Goal: Transaction & Acquisition: Purchase product/service

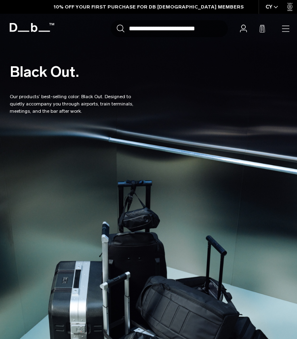
click at [283, 40] on header "Db Shop By Category All Products New Arrivals Bestsellers" at bounding box center [148, 29] width 297 height 30
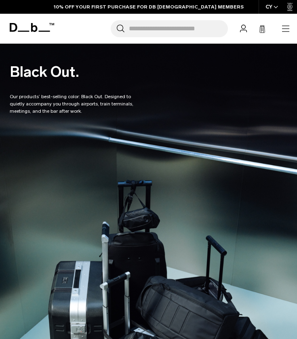
click at [286, 35] on div "Search for Bags, Luggage... Search Close Trending Products All Products Hugger …" at bounding box center [175, 28] width 232 height 17
click at [286, 34] on div "Search for Bags, Luggage... Search Close Trending Products All Products Hugger …" at bounding box center [175, 28] width 232 height 17
click at [286, 32] on icon "button" at bounding box center [286, 29] width 10 height 10
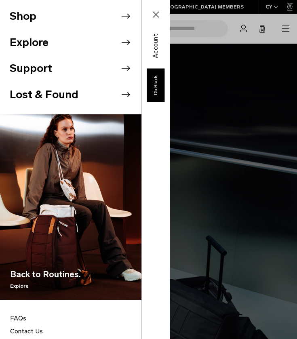
click at [82, 10] on li "Shop" at bounding box center [76, 16] width 132 height 26
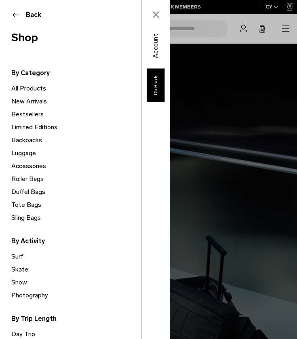
click at [37, 86] on link "All Products" at bounding box center [76, 88] width 130 height 13
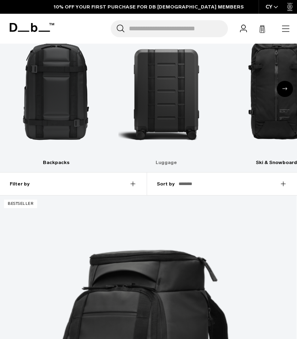
scroll to position [219, 0]
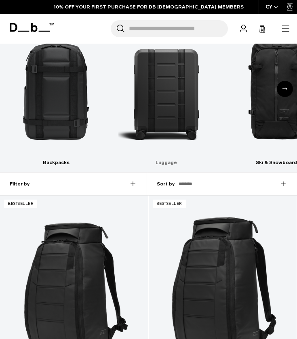
click at [147, 117] on img "2 / 10" at bounding box center [166, 87] width 96 height 144
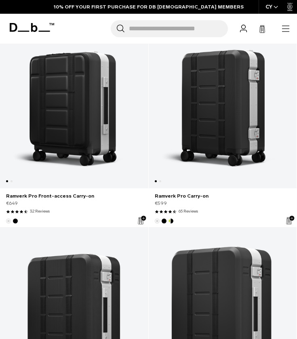
scroll to position [404, 0]
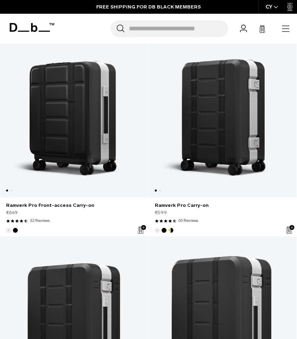
click at [171, 232] on button "Db x New Amsterdam Surf Association" at bounding box center [171, 230] width 5 height 5
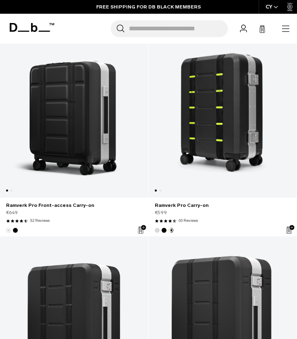
click at [161, 230] on img "Black Out" at bounding box center [164, 230] width 6 height 6
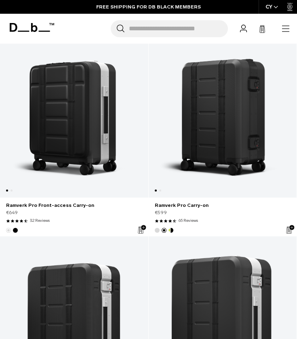
click at [158, 230] on button "Silver" at bounding box center [157, 230] width 5 height 5
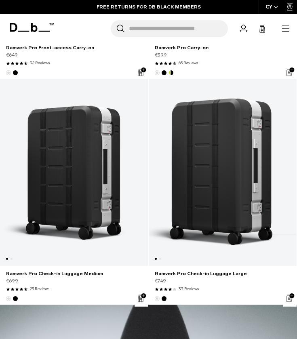
scroll to position [562, 0]
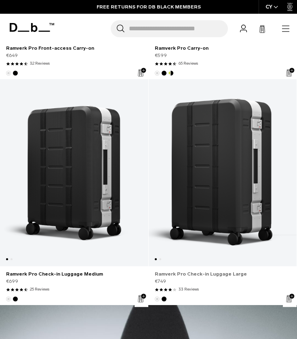
click at [171, 277] on link "Ramverk Pro Check-in Luggage Large" at bounding box center [223, 274] width 136 height 7
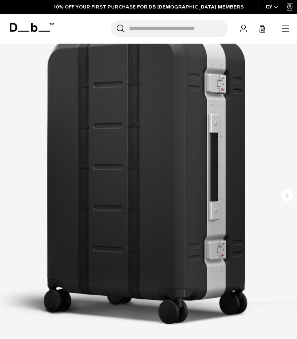
scroll to position [108, 0]
click at [289, 194] on circle "Next slide" at bounding box center [287, 196] width 12 height 12
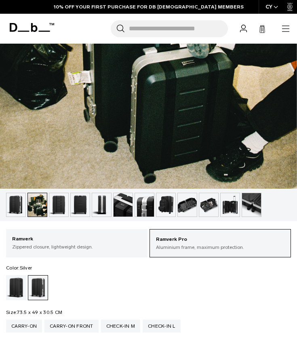
scroll to position [285, 0]
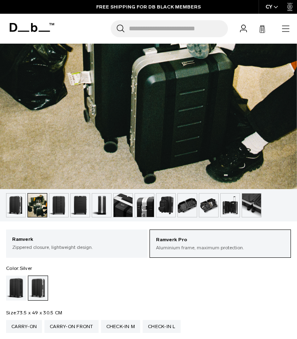
click at [118, 205] on img "button" at bounding box center [123, 205] width 19 height 23
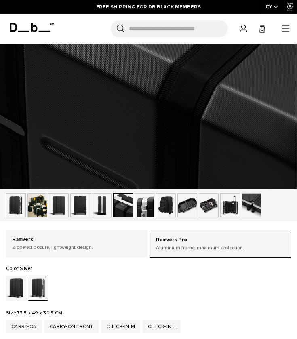
click at [137, 205] on img "button" at bounding box center [144, 205] width 19 height 23
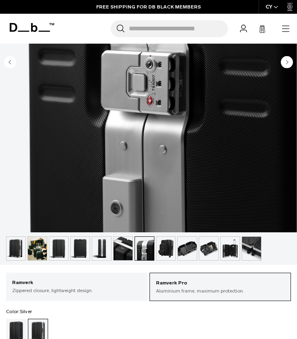
scroll to position [243, 0]
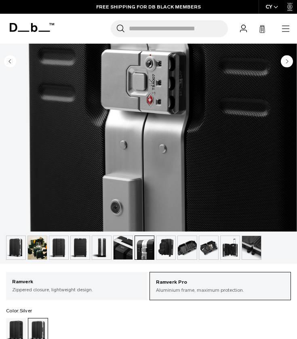
click at [186, 242] on img "button" at bounding box center [187, 247] width 19 height 23
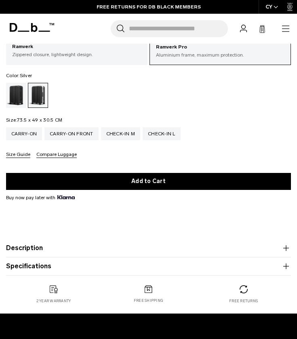
scroll to position [315, 0]
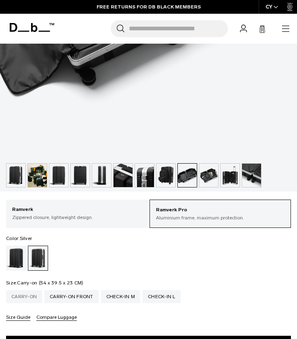
click at [32, 295] on div "Carry-on" at bounding box center [24, 296] width 36 height 13
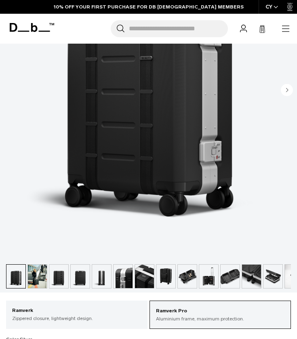
scroll to position [214, 0]
click at [124, 276] on img "button" at bounding box center [123, 276] width 19 height 23
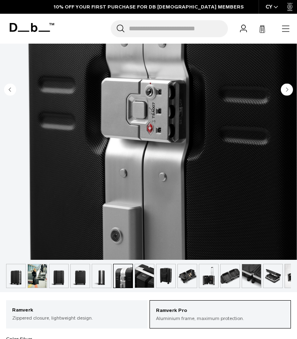
scroll to position [0, 13]
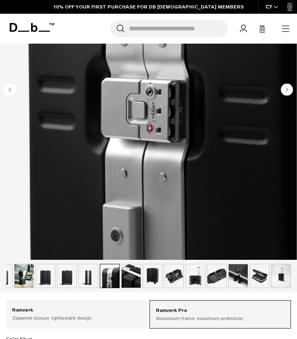
click at [32, 277] on img "button" at bounding box center [24, 275] width 19 height 23
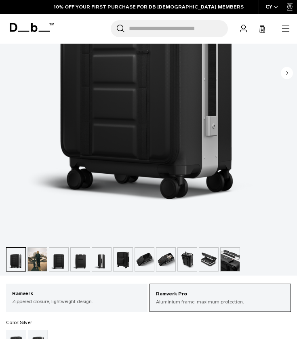
click at [42, 257] on img "button" at bounding box center [37, 259] width 19 height 23
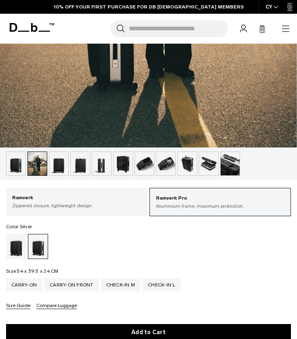
scroll to position [331, 0]
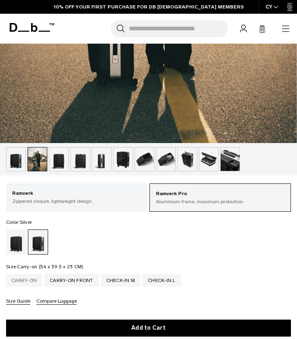
click at [30, 285] on div "Carry-on" at bounding box center [24, 280] width 36 height 13
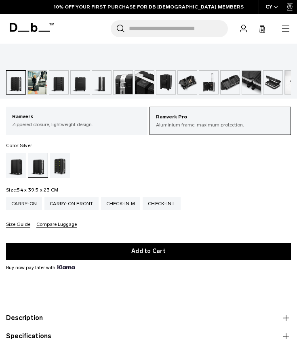
click at [104, 219] on div "Carry-on Carry-on Front Check-in M Check-in L Size Guide Compare Luggage" at bounding box center [148, 212] width 285 height 31
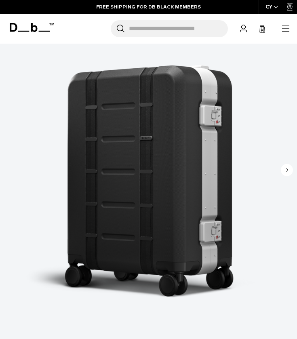
scroll to position [135, 0]
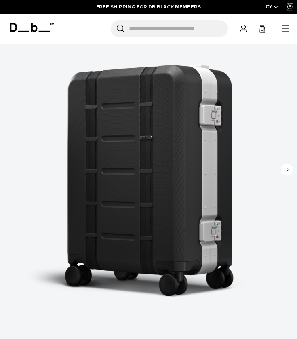
click at [284, 167] on circle "Next slide" at bounding box center [287, 169] width 12 height 12
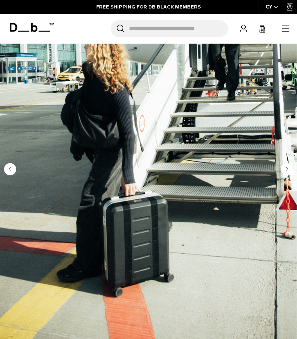
scroll to position [0, 13]
click at [284, 167] on circle "Next slide" at bounding box center [287, 169] width 12 height 12
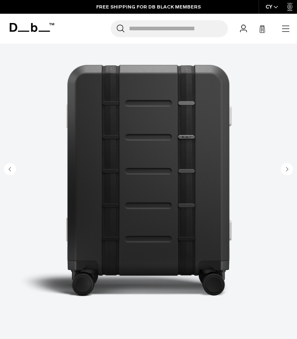
click at [284, 167] on circle "Next slide" at bounding box center [287, 169] width 12 height 12
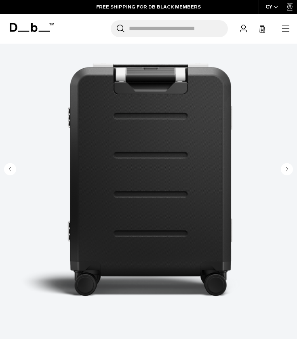
click at [284, 167] on circle "Next slide" at bounding box center [287, 169] width 12 height 12
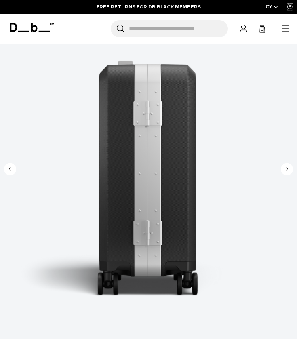
click at [284, 167] on circle "Next slide" at bounding box center [287, 169] width 12 height 12
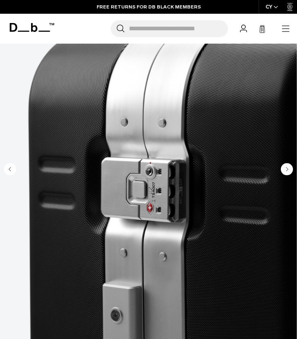
click at [284, 167] on circle "Next slide" at bounding box center [287, 169] width 12 height 12
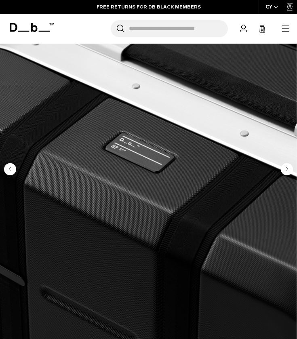
click at [284, 167] on circle "Next slide" at bounding box center [287, 169] width 12 height 12
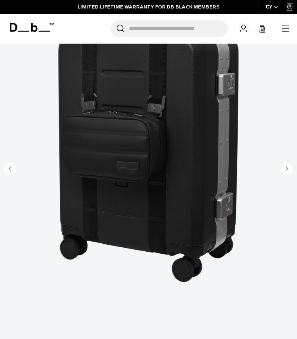
click at [284, 167] on circle "Next slide" at bounding box center [287, 169] width 12 height 12
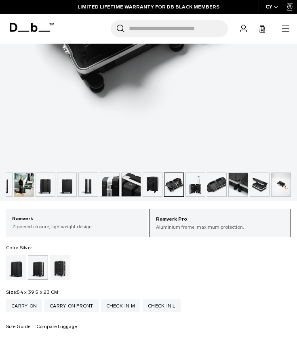
scroll to position [179, 0]
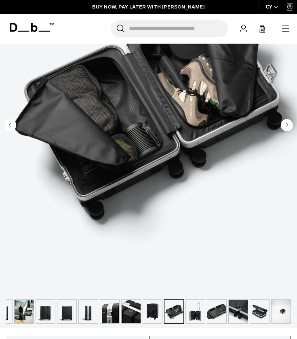
click at [281, 29] on icon "button" at bounding box center [286, 29] width 10 height 10
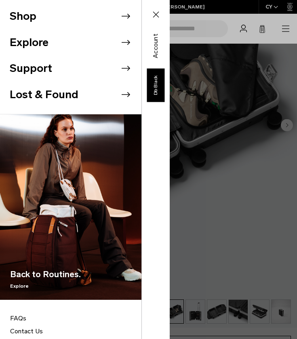
click at [118, 15] on li "Shop" at bounding box center [76, 16] width 132 height 26
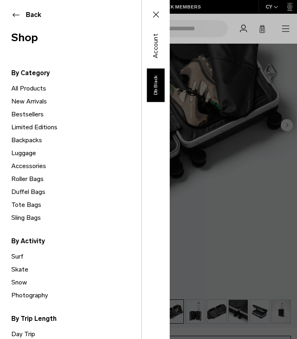
click at [29, 163] on link "Accessories" at bounding box center [76, 166] width 130 height 13
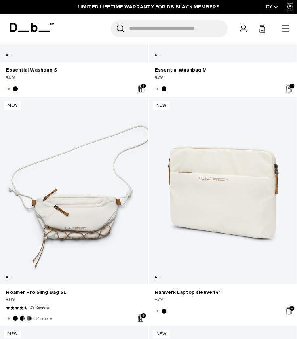
scroll to position [4202, 0]
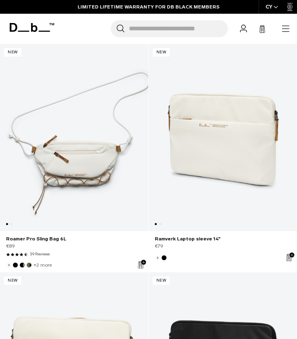
click at [163, 258] on button "Black Out" at bounding box center [164, 258] width 5 height 5
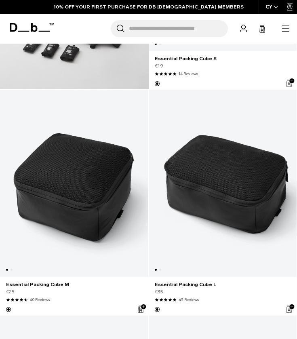
scroll to position [1042, 0]
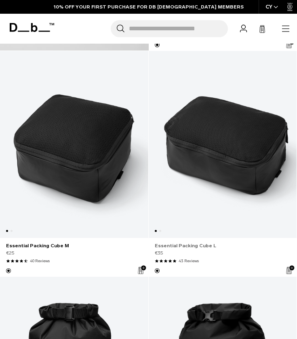
click at [181, 247] on link "Essential Packing Cube L" at bounding box center [223, 245] width 136 height 7
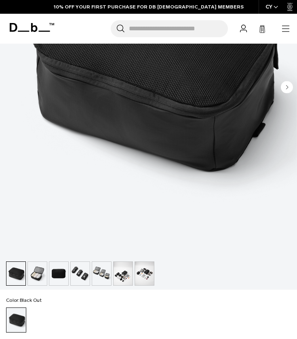
scroll to position [224, 0]
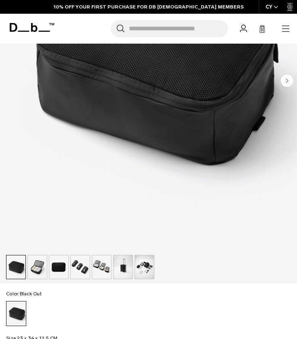
click at [130, 262] on img "button" at bounding box center [123, 267] width 19 height 23
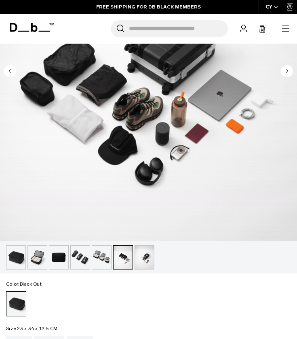
scroll to position [315, 0]
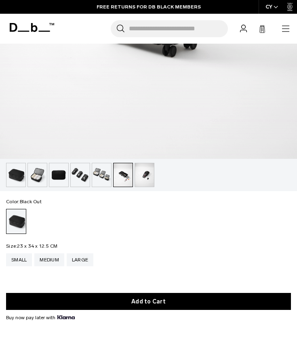
click at [97, 175] on img "button" at bounding box center [101, 174] width 19 height 23
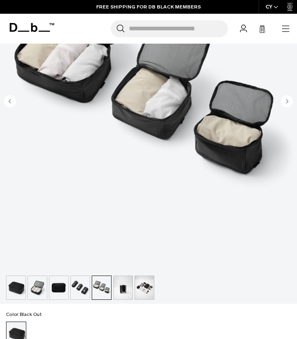
scroll to position [213, 0]
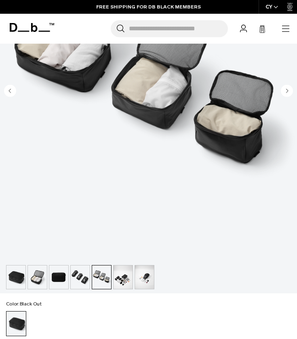
click at [2, 190] on img "5 / 7" at bounding box center [148, 75] width 297 height 371
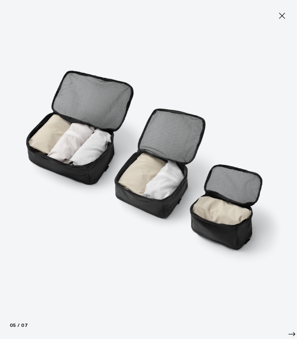
click at [38, 194] on img at bounding box center [148, 169] width 297 height 339
click at [279, 18] on icon at bounding box center [282, 16] width 10 height 10
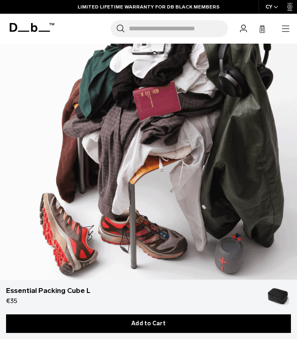
scroll to position [1228, 0]
